Goal: Information Seeking & Learning: Learn about a topic

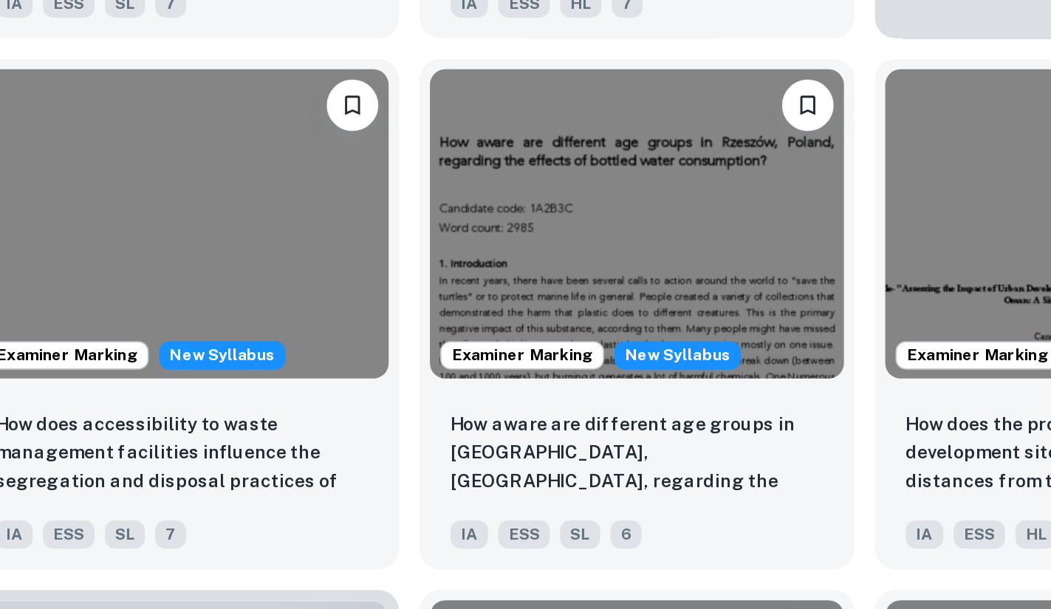
scroll to position [401, 0]
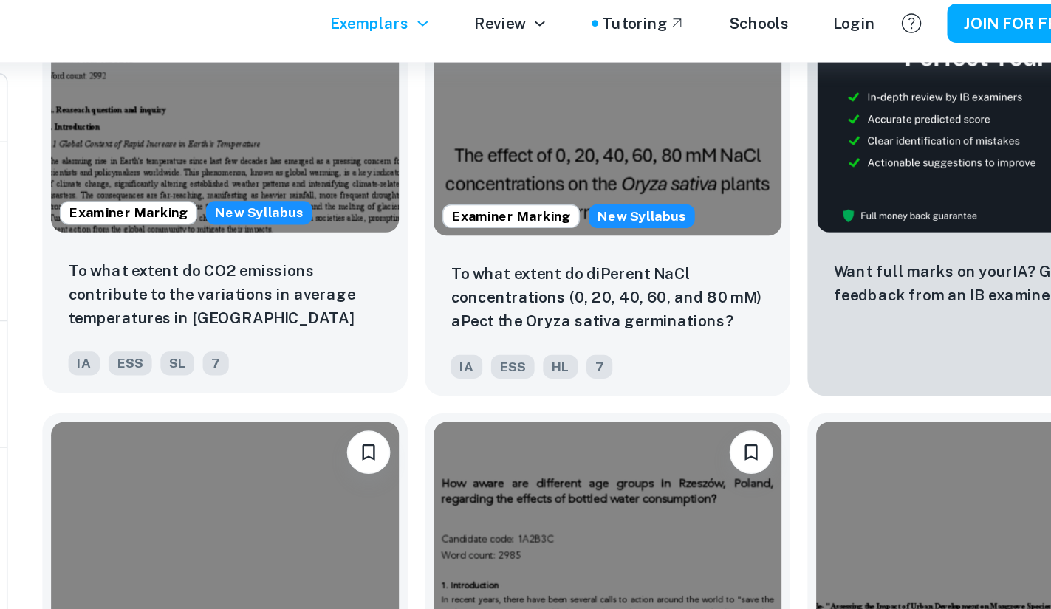
click at [292, 212] on p "To what extent do CO2 emissions contribute to the variations in average tempera…" at bounding box center [387, 212] width 213 height 50
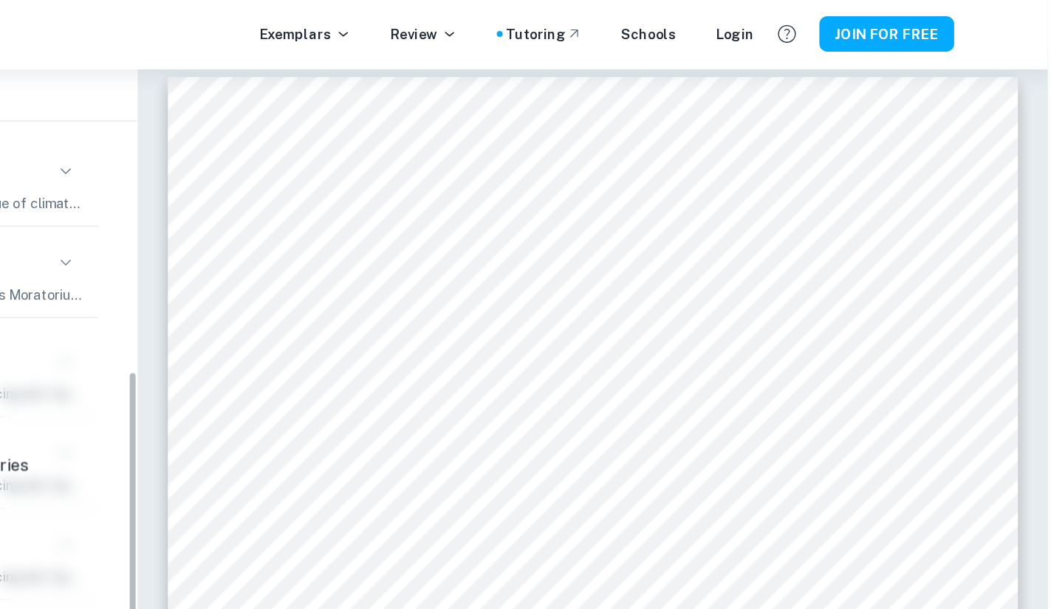
scroll to position [383, 0]
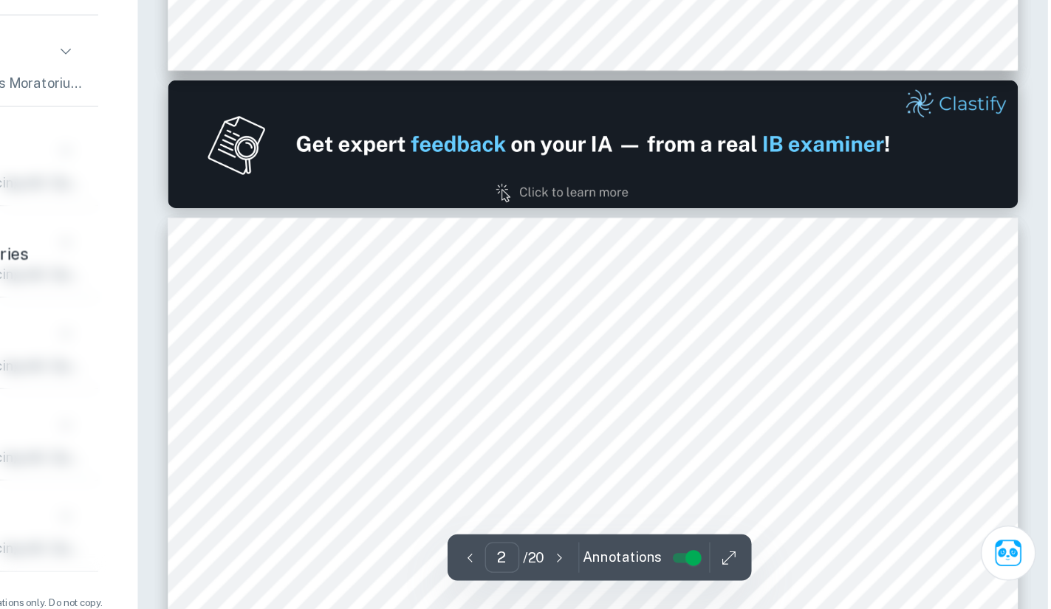
type input "2"
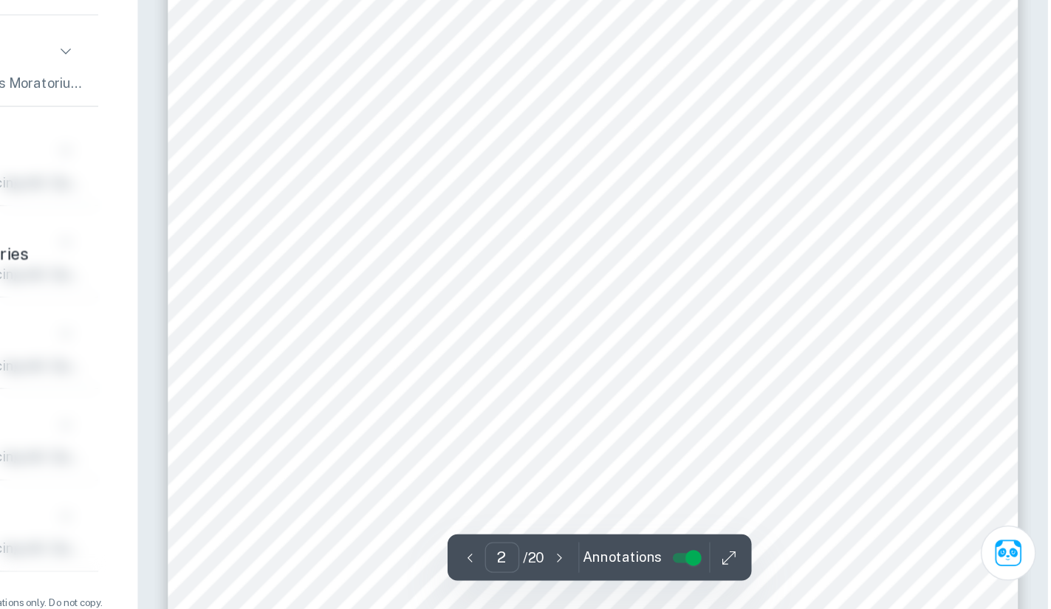
scroll to position [1089, 0]
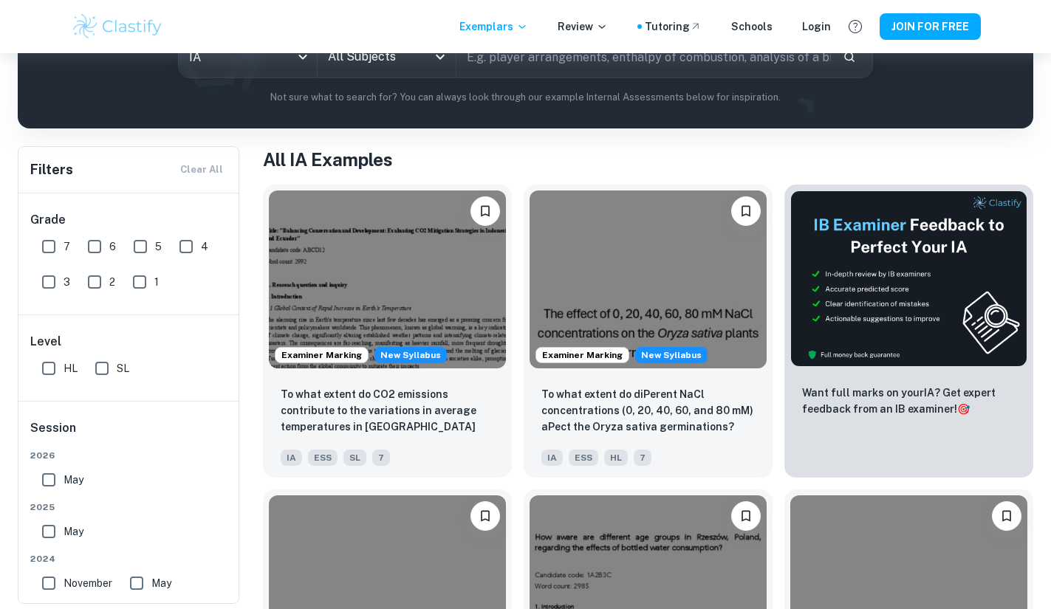
scroll to position [204, 0]
click at [327, 307] on img at bounding box center [387, 277] width 237 height 178
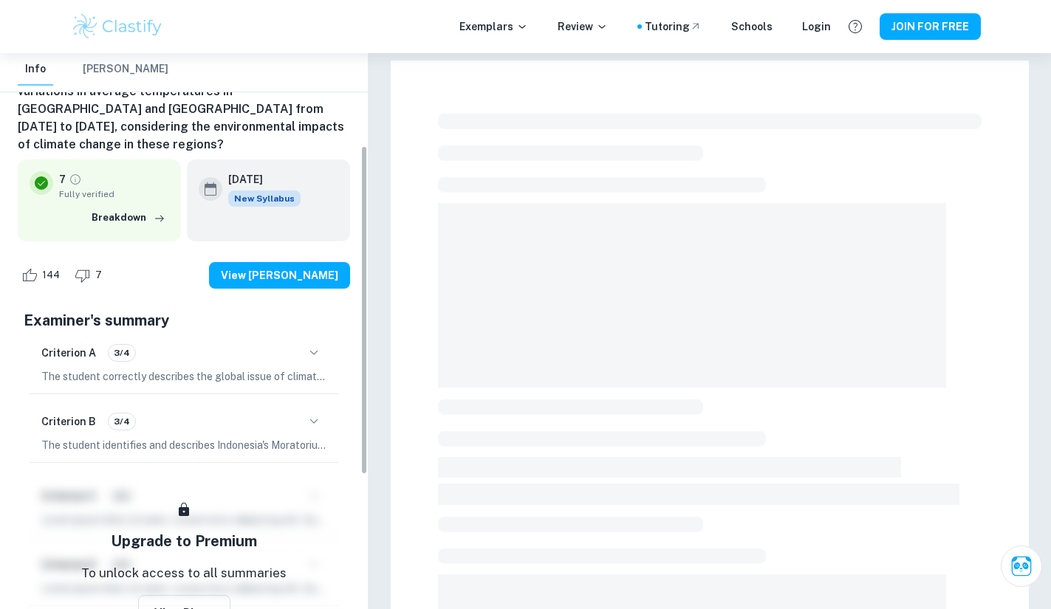
scroll to position [157, 0]
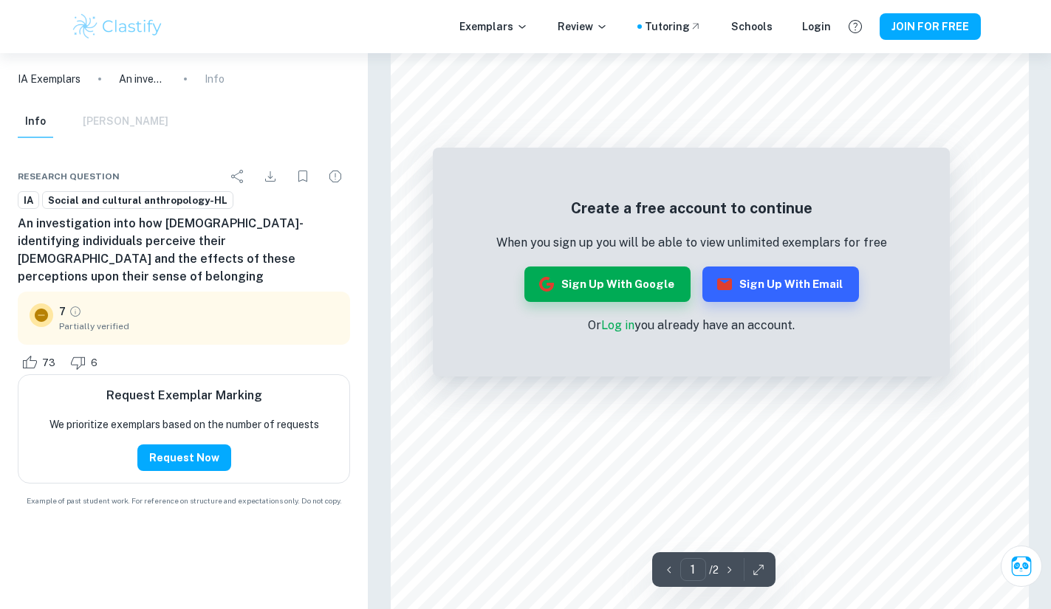
scroll to position [1, 0]
